Goal: Information Seeking & Learning: Learn about a topic

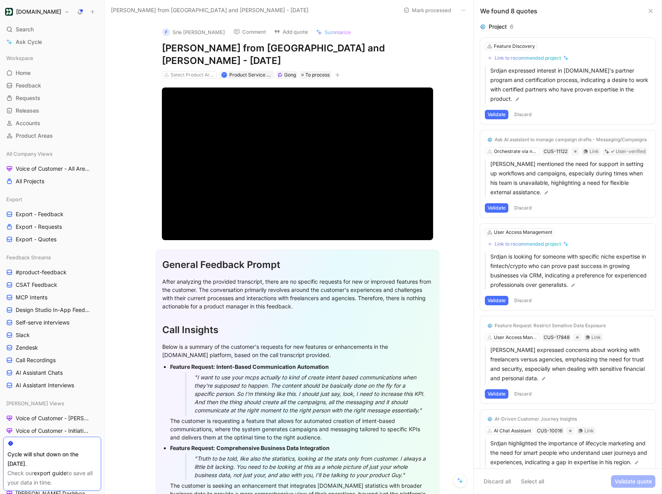
click at [650, 10] on icon at bounding box center [651, 11] width 6 height 6
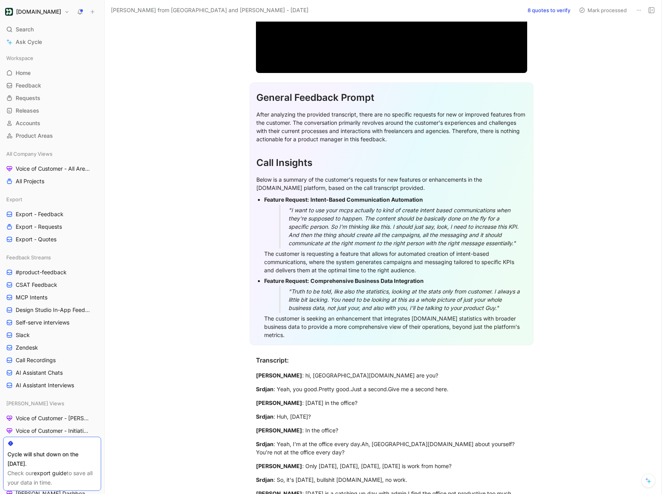
scroll to position [168, 0]
click at [424, 258] on div "The customer is requesting a feature that allows for automated creation of inte…" at bounding box center [395, 261] width 263 height 25
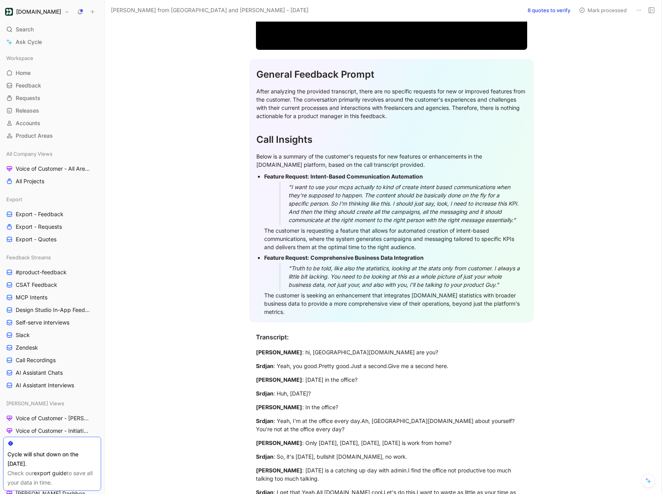
scroll to position [197, 0]
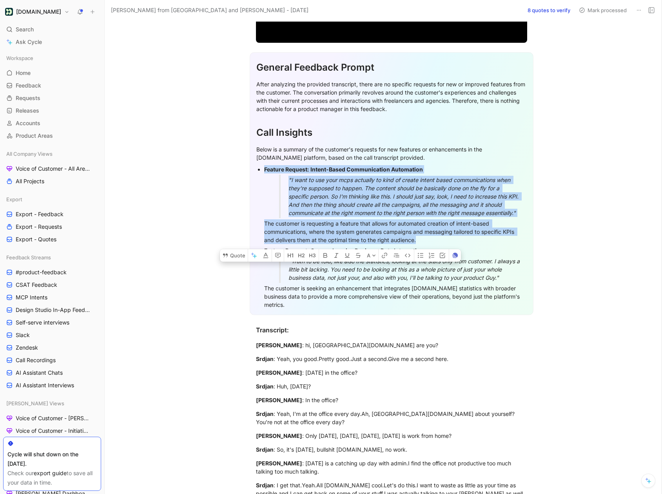
drag, startPoint x: 426, startPoint y: 227, endPoint x: 265, endPoint y: 159, distance: 174.8
click at [265, 164] on li "Feature Request: Intent-Based Communication Automation "I want to use your mcps…" at bounding box center [395, 204] width 263 height 81
copy li "Feature Request: Intent-Based Communication Automation "I want to use your mcps…"
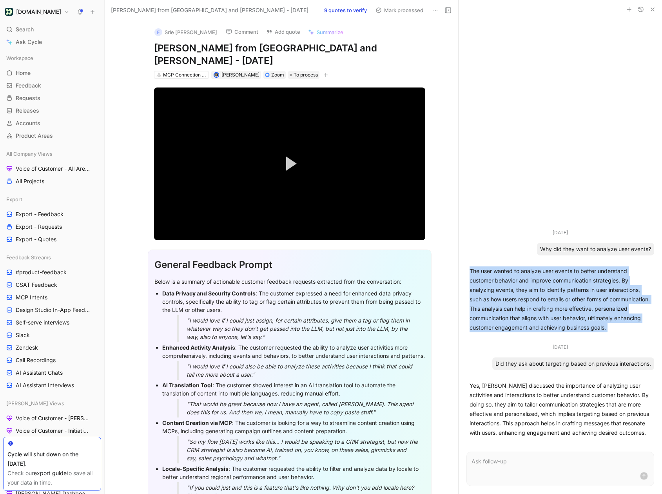
click at [656, 8] on button "button" at bounding box center [652, 9] width 9 height 9
